Goal: Information Seeking & Learning: Learn about a topic

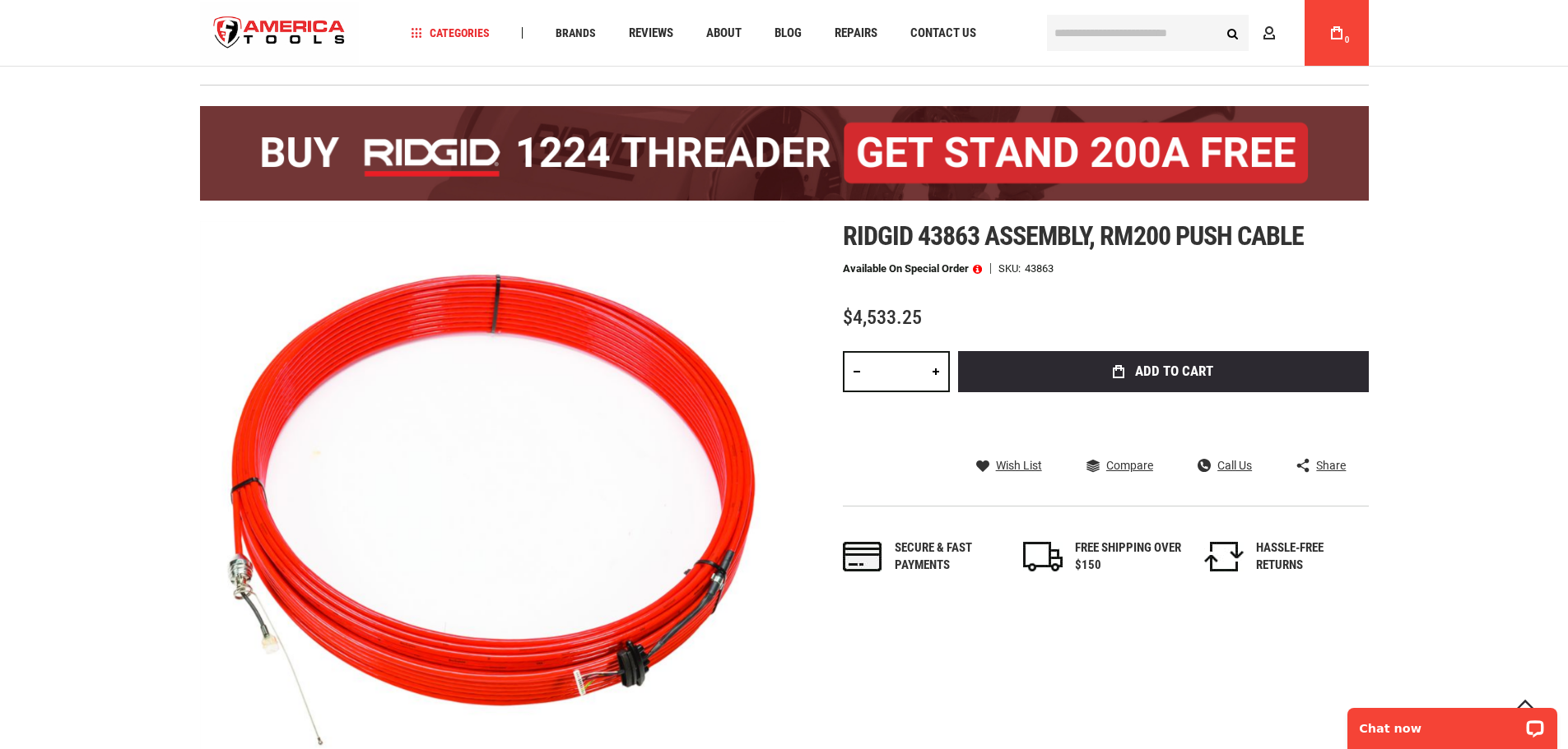
scroll to position [164, 0]
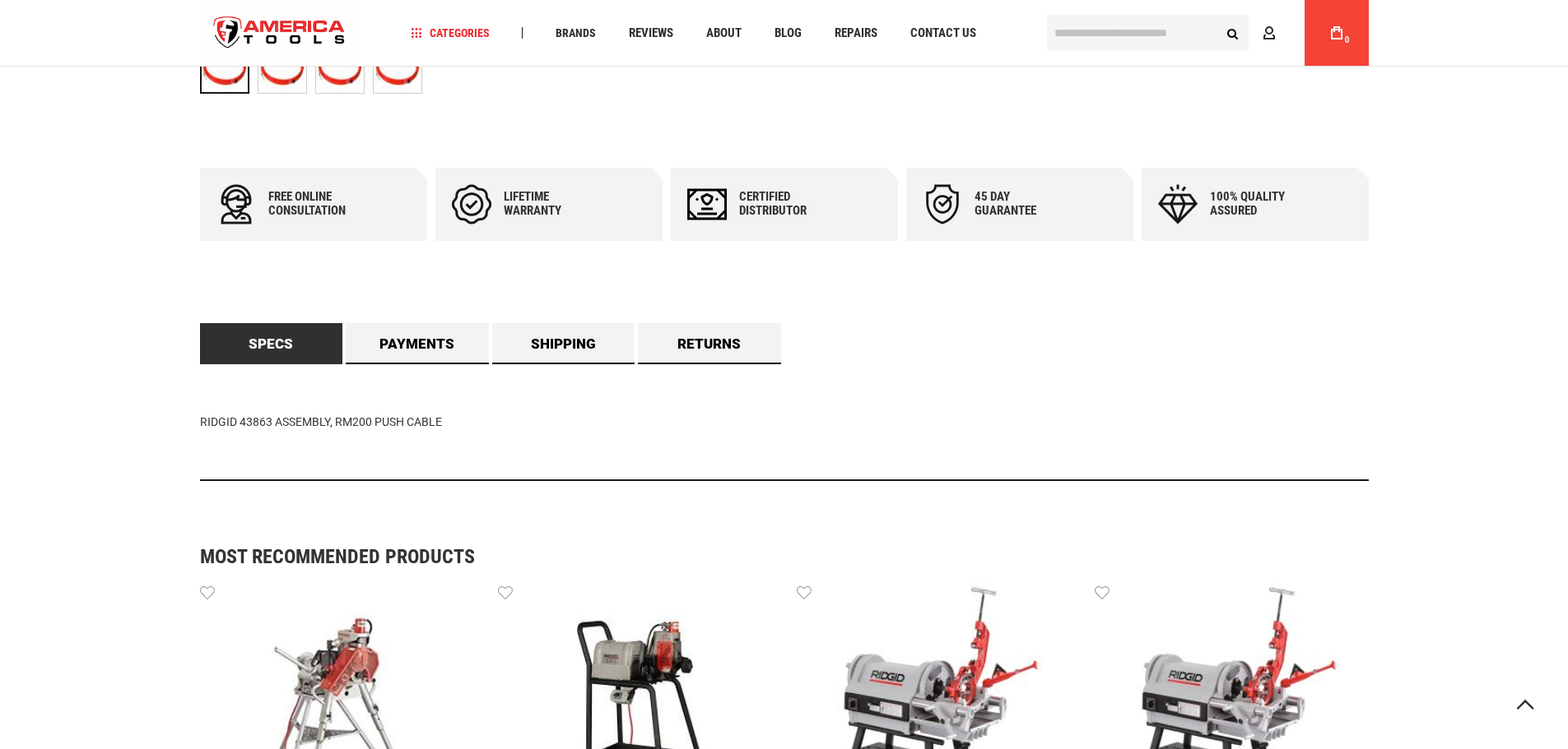
scroll to position [838, 0]
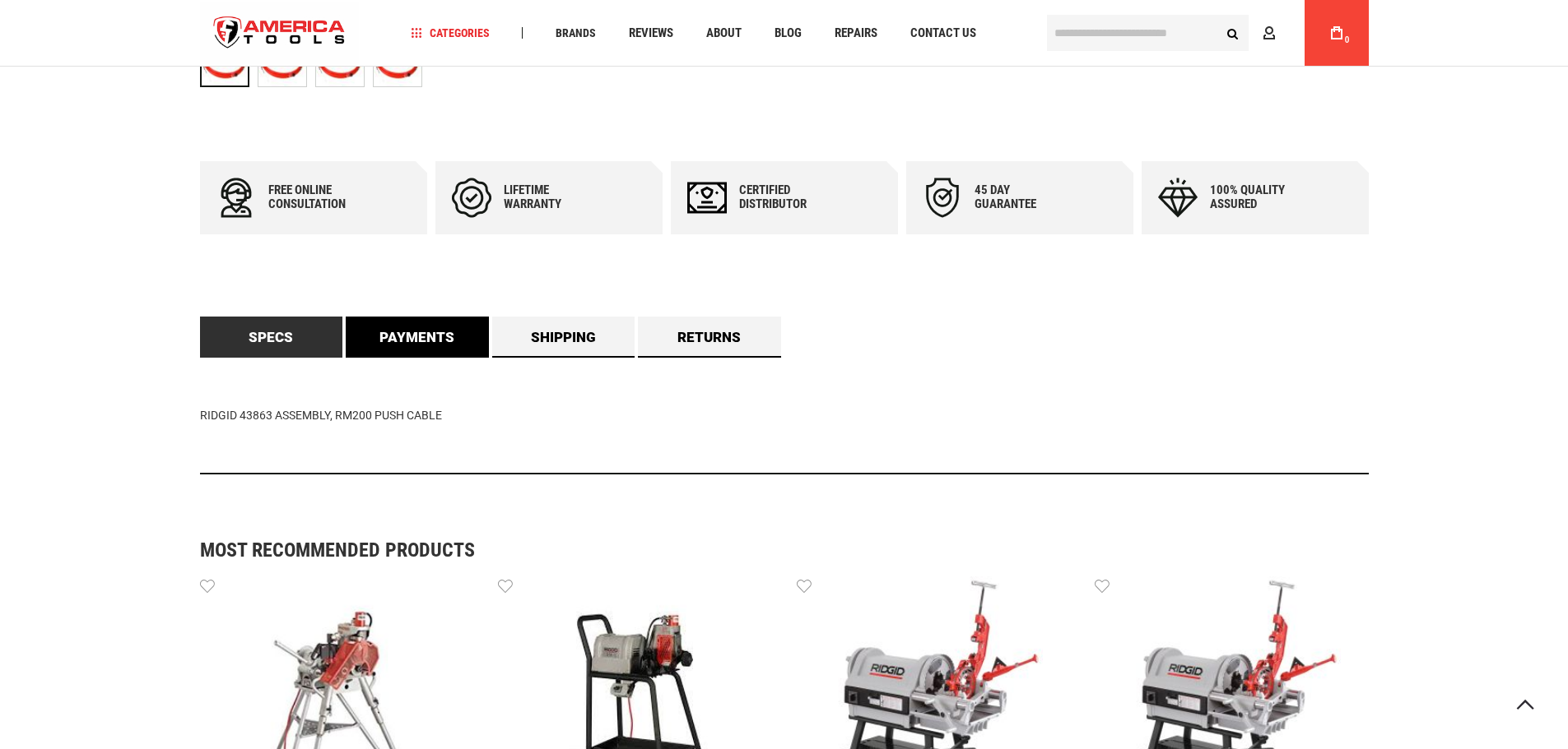
click at [446, 331] on link "Payments" at bounding box center [416, 338] width 143 height 41
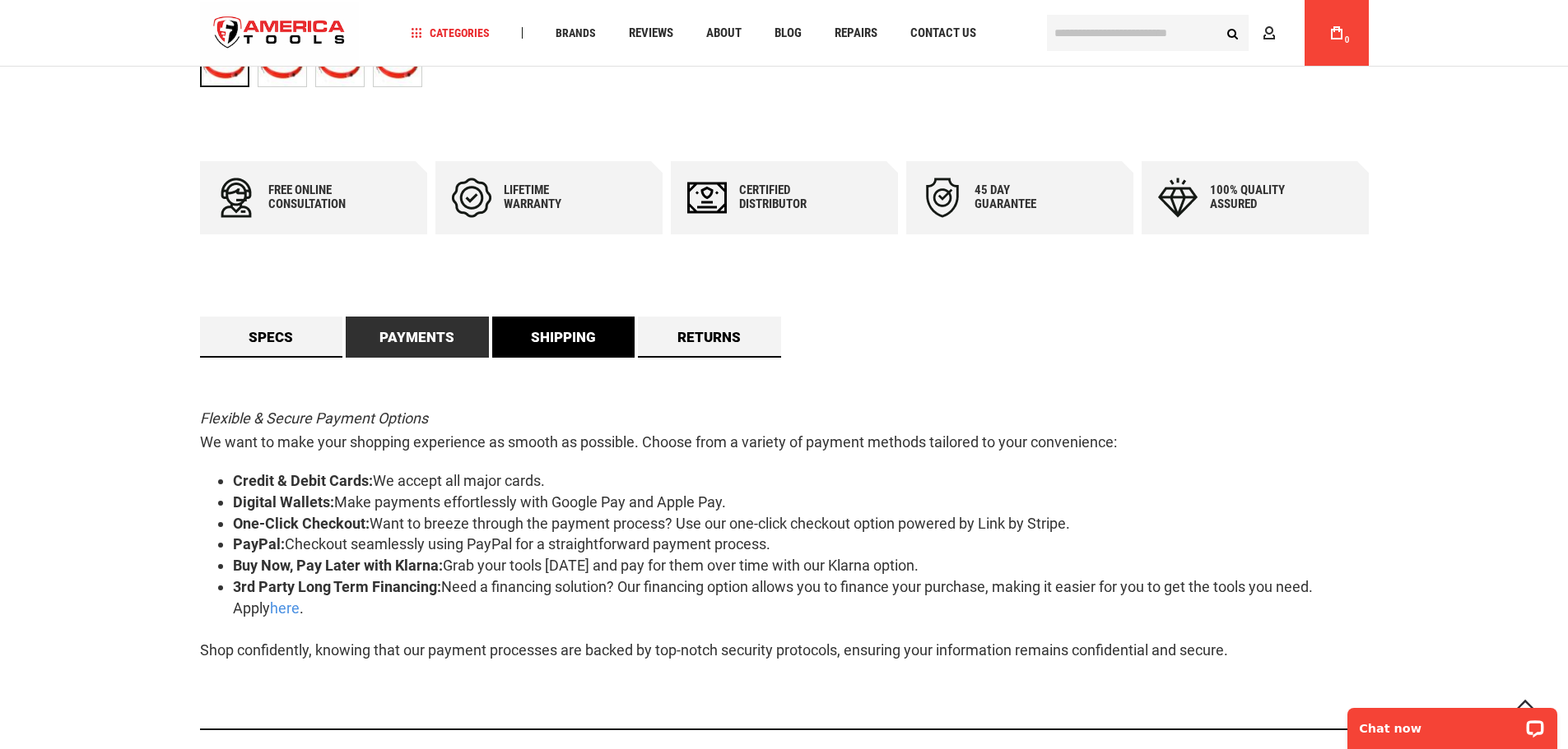
scroll to position [0, 0]
click at [565, 333] on link "Shipping" at bounding box center [563, 338] width 143 height 41
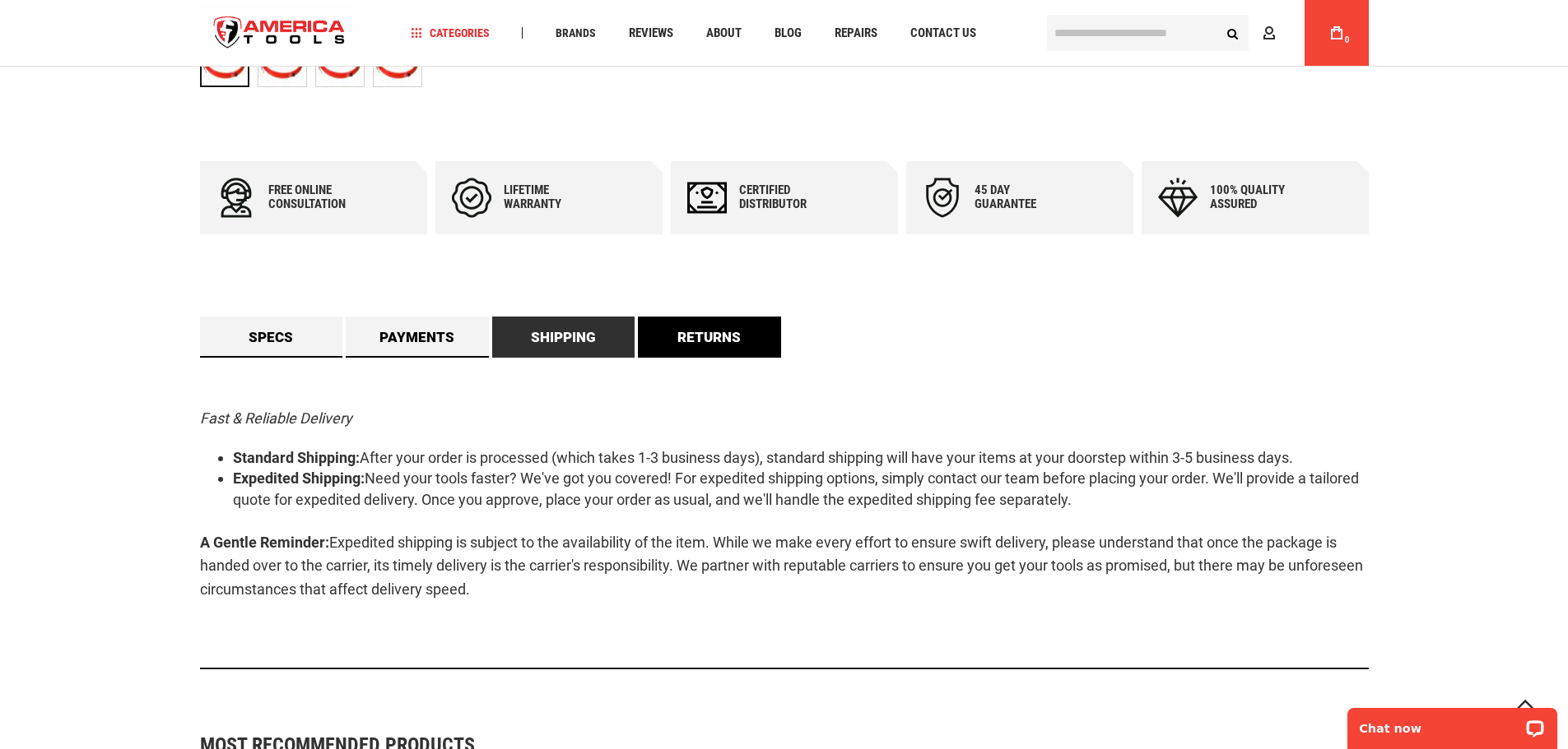
click at [660, 343] on link "Returns" at bounding box center [708, 338] width 143 height 41
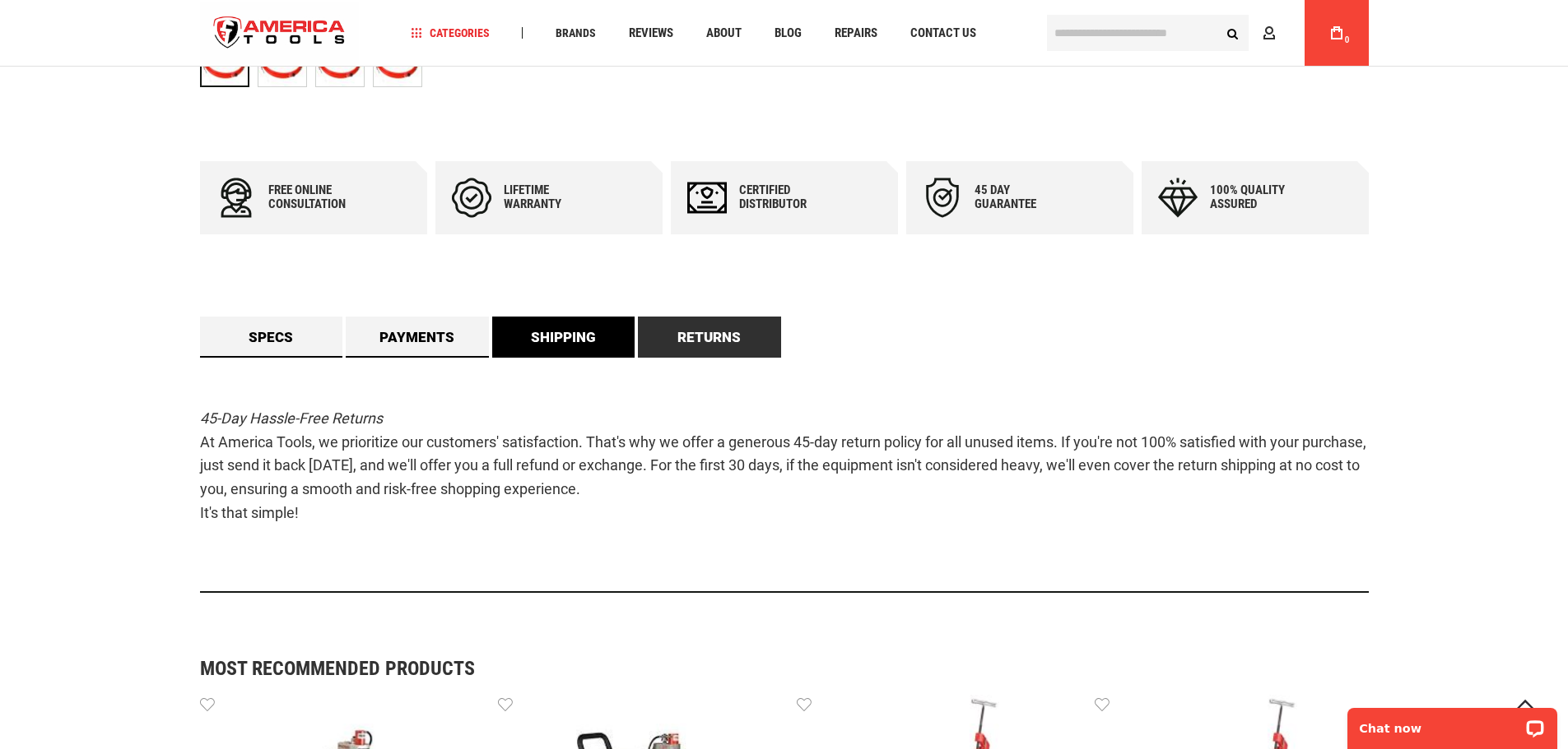
click at [519, 345] on link "Shipping" at bounding box center [563, 338] width 143 height 41
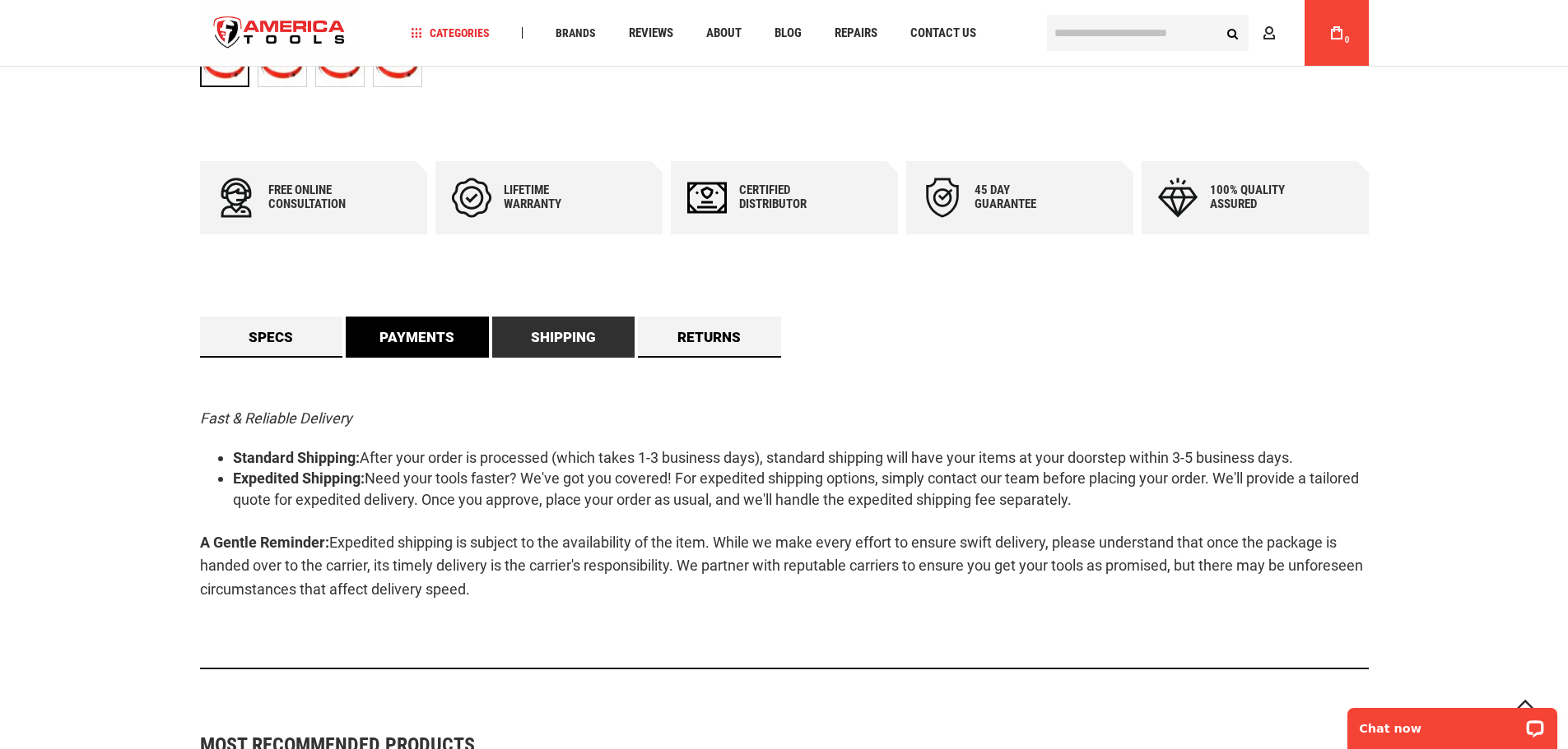
click at [446, 345] on link "Payments" at bounding box center [416, 338] width 143 height 41
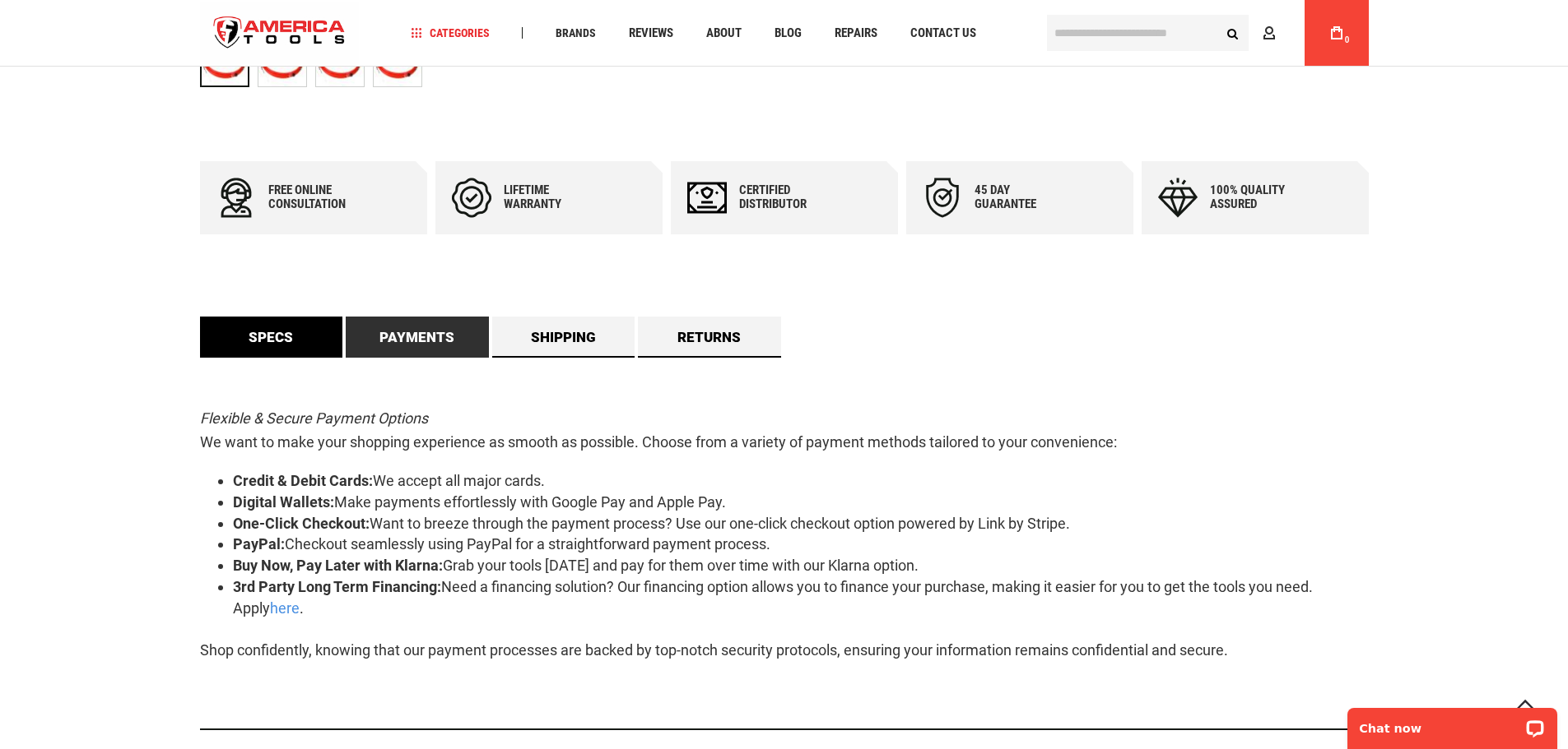
click at [265, 341] on link "Specs" at bounding box center [271, 338] width 143 height 41
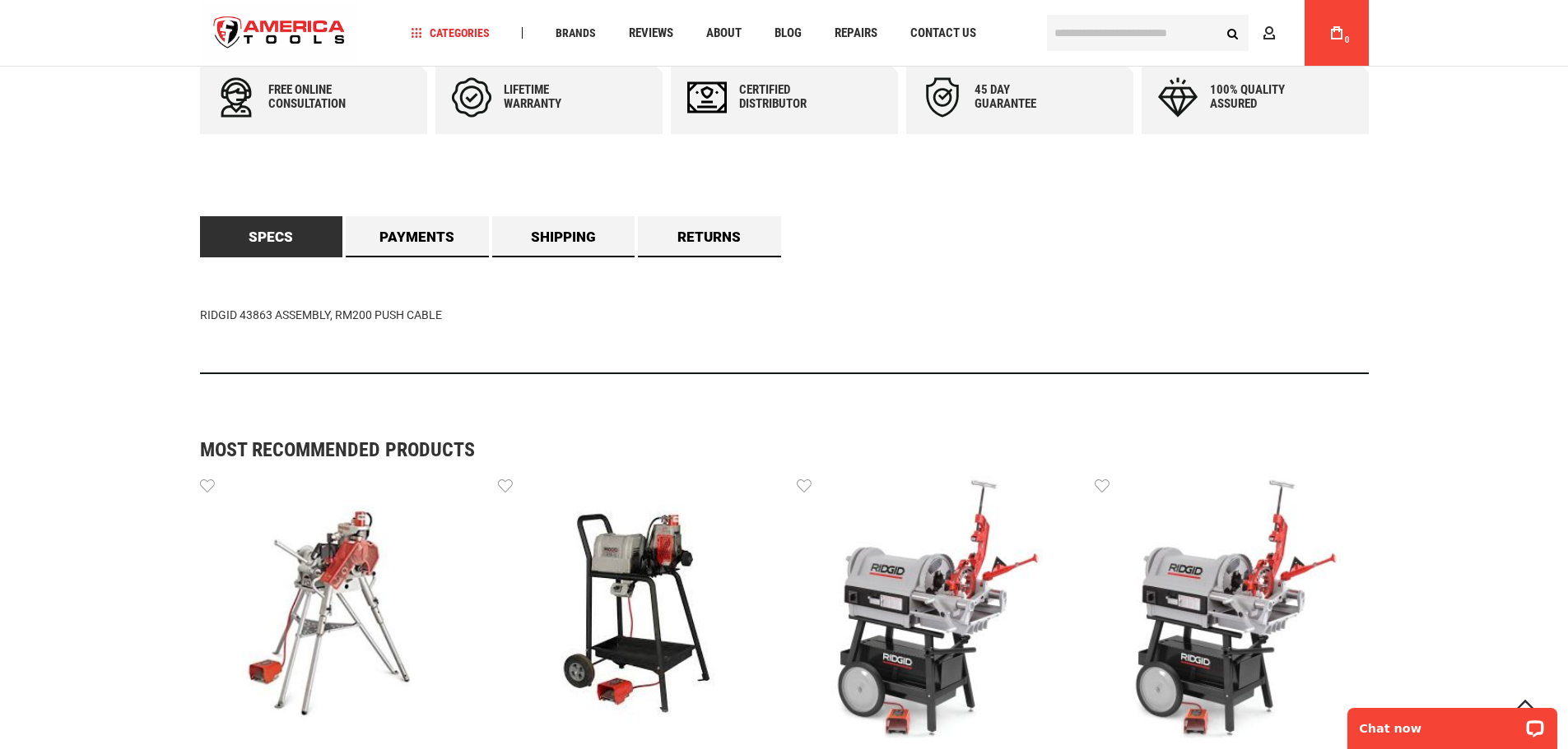
scroll to position [920, 0]
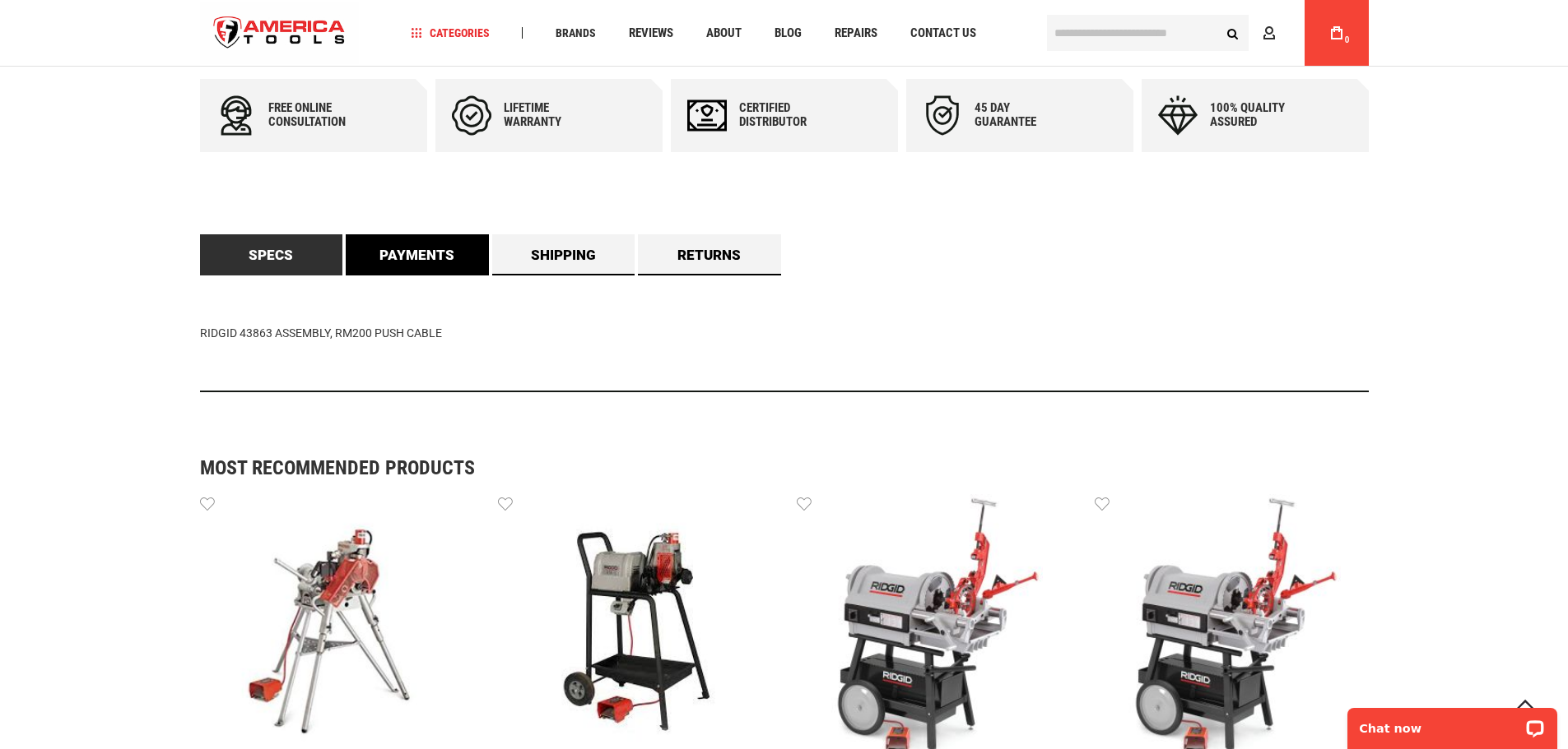
click at [407, 272] on link "Payments" at bounding box center [416, 255] width 143 height 41
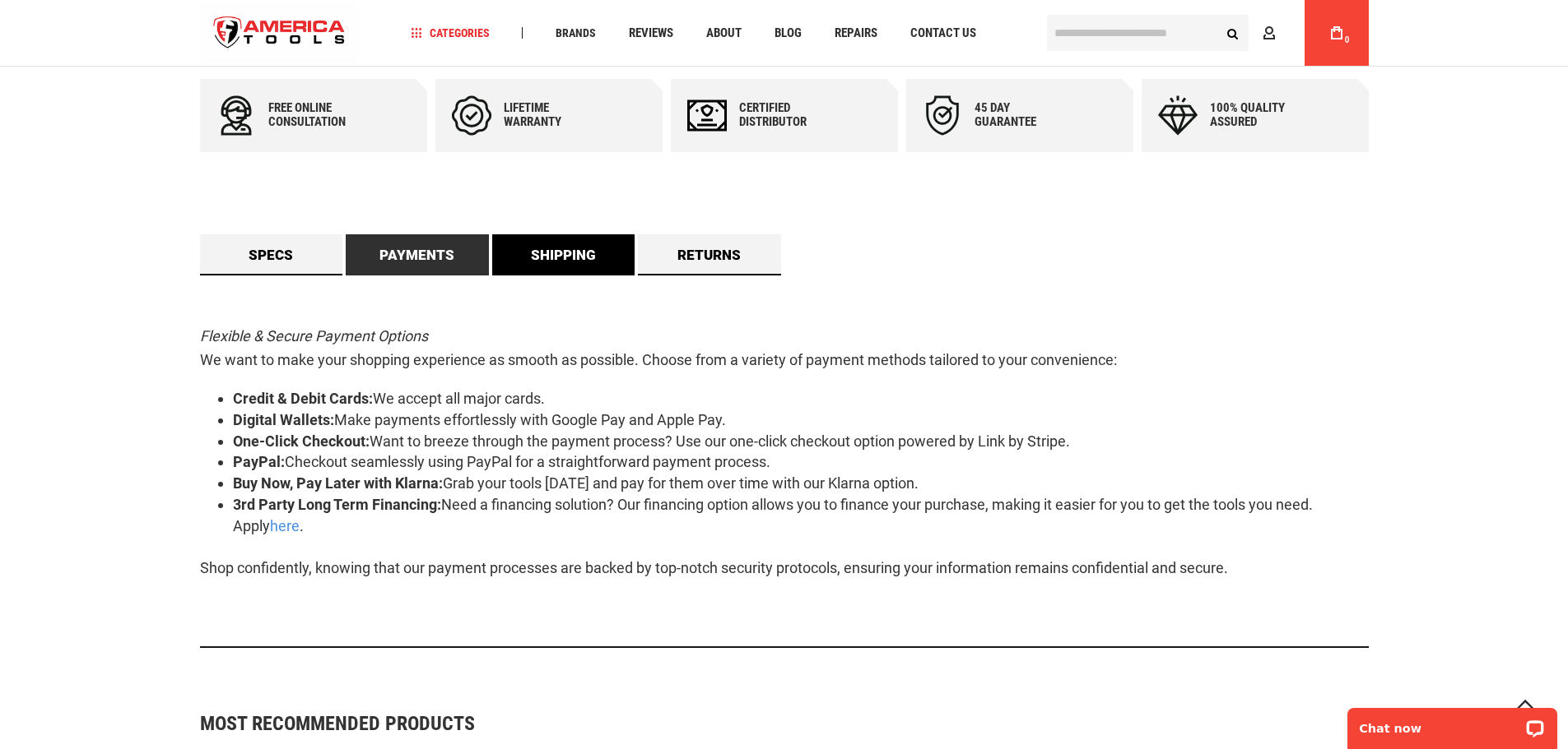
click at [547, 249] on link "Shipping" at bounding box center [563, 255] width 143 height 41
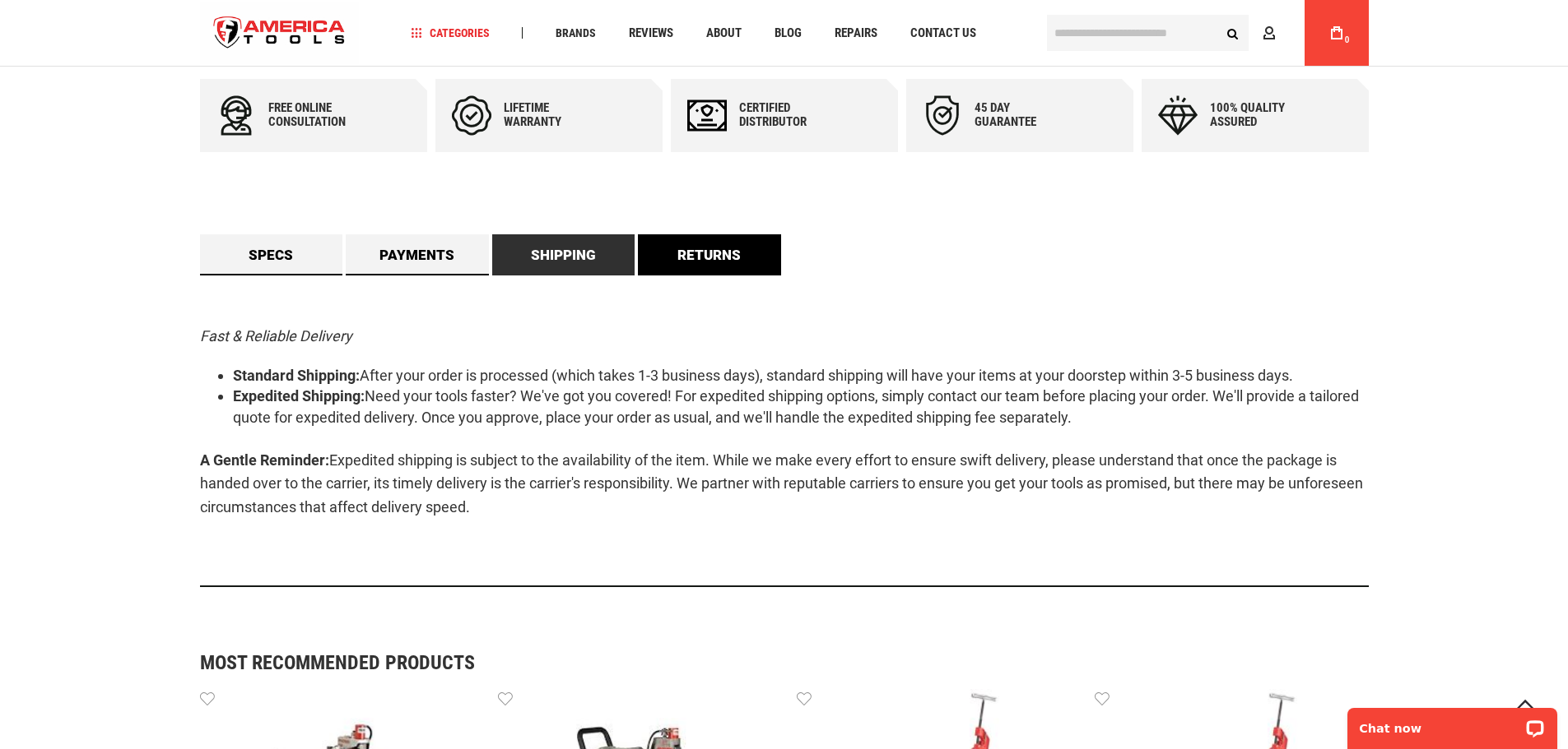
click at [662, 241] on link "Returns" at bounding box center [708, 255] width 143 height 41
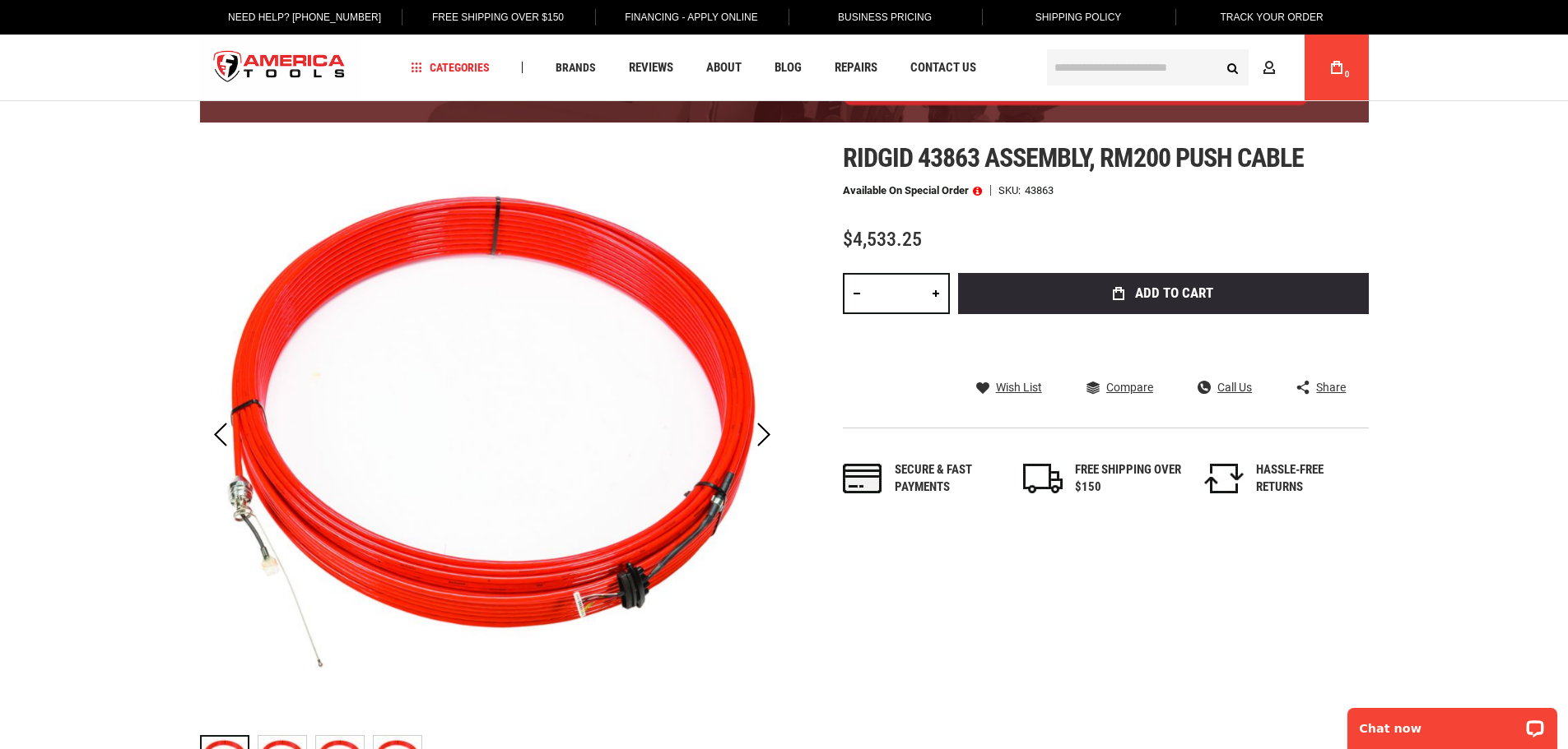
scroll to position [0, 0]
